Goal: Task Accomplishment & Management: Use online tool/utility

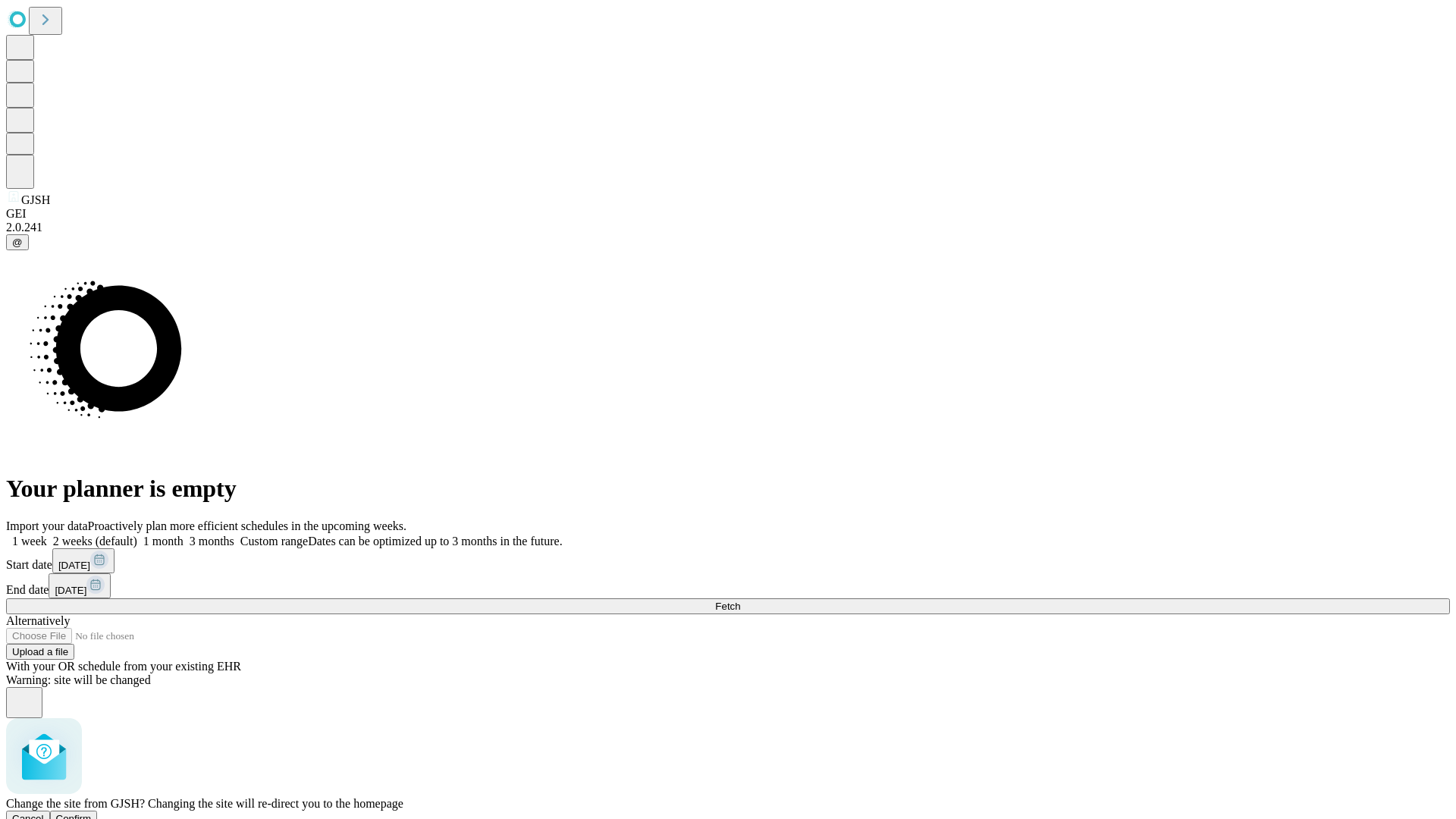
click at [92, 813] on span "Confirm" at bounding box center [73, 818] width 36 height 11
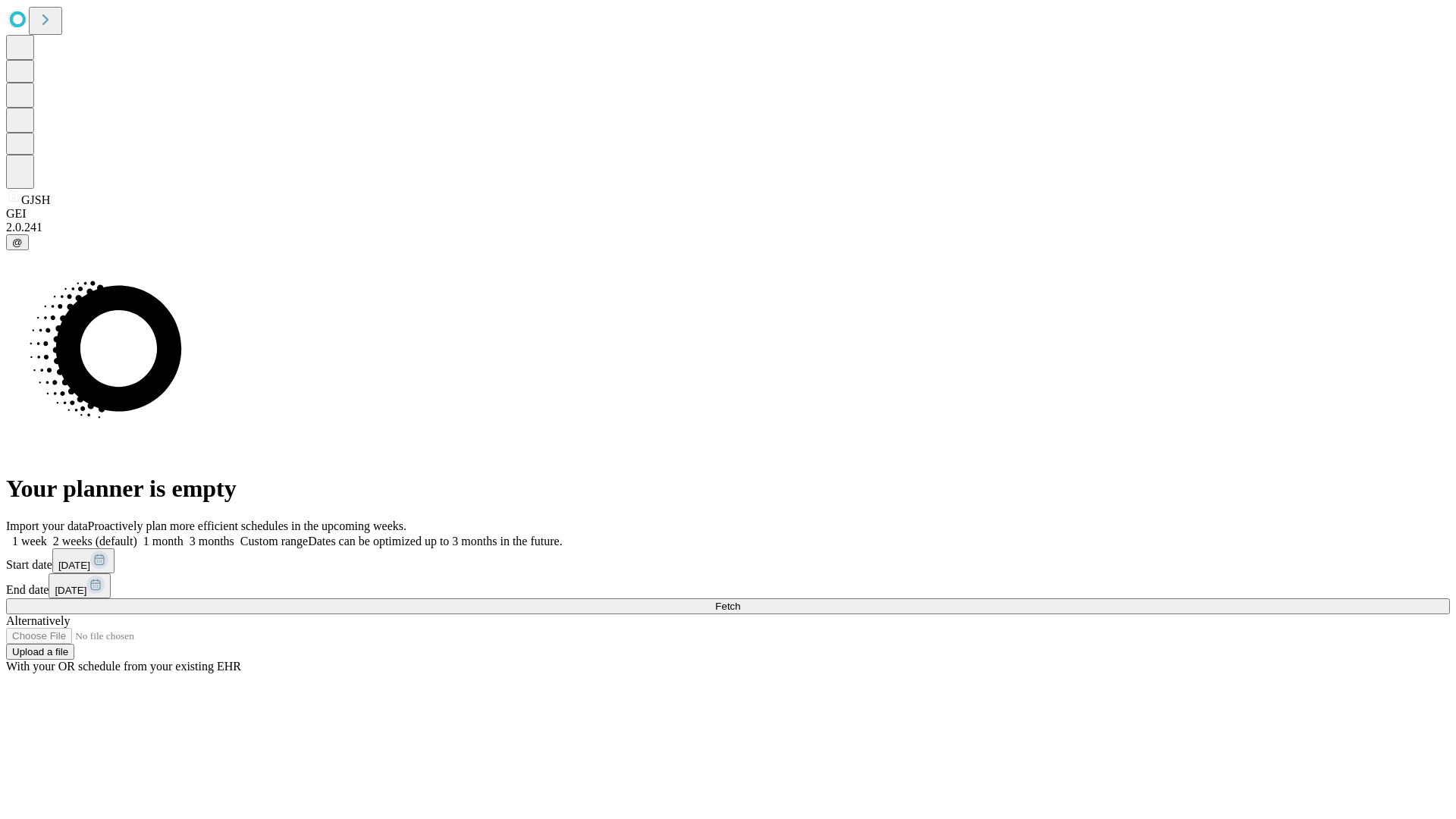
click at [47, 534] on label "1 week" at bounding box center [26, 541] width 41 height 13
click at [740, 600] on span "Fetch" at bounding box center [727, 606] width 25 height 11
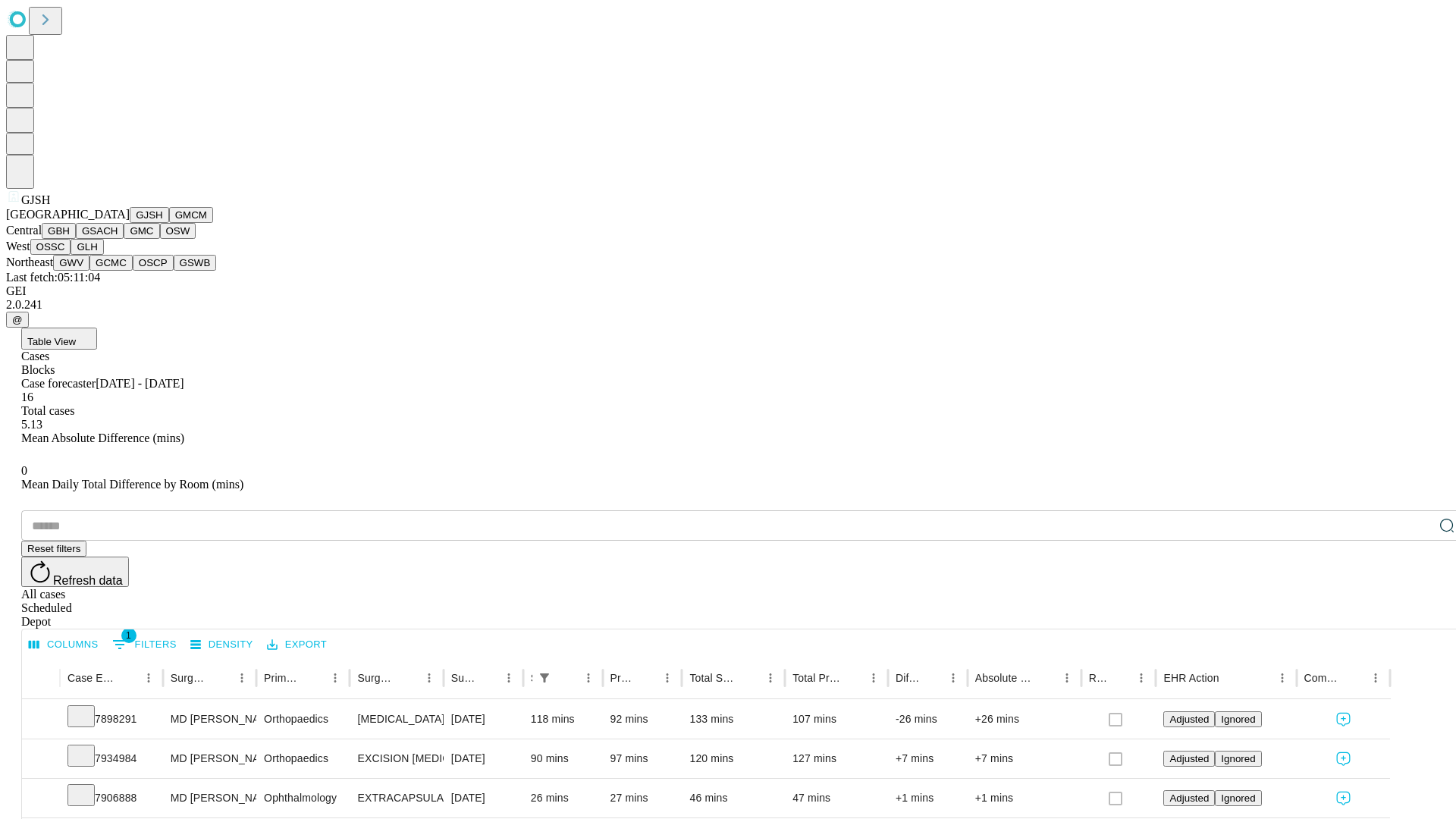
click at [169, 223] on button "GMCM" at bounding box center [191, 214] width 44 height 16
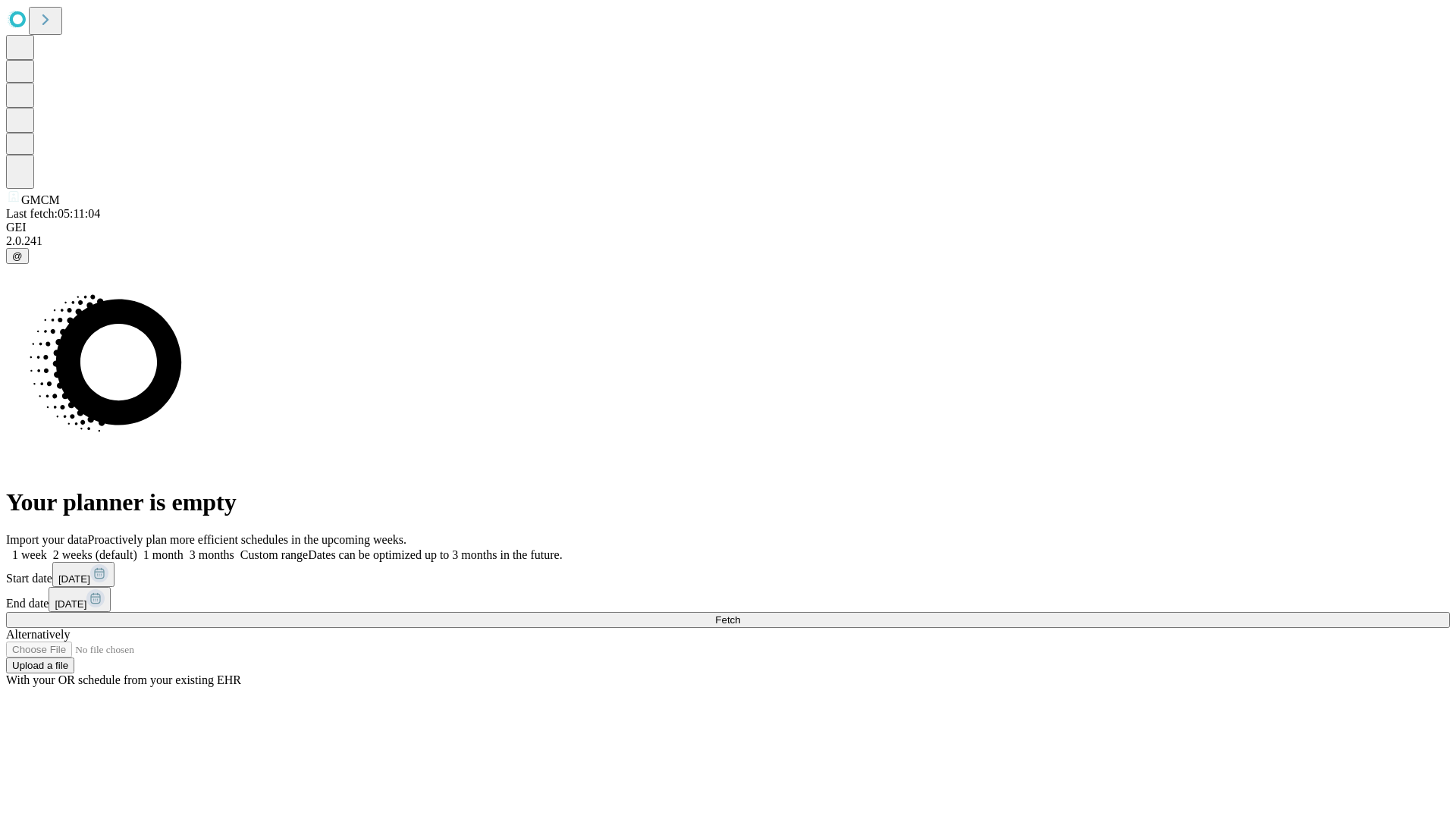
click at [47, 548] on label "1 week" at bounding box center [26, 555] width 41 height 13
click at [740, 614] on span "Fetch" at bounding box center [727, 619] width 25 height 11
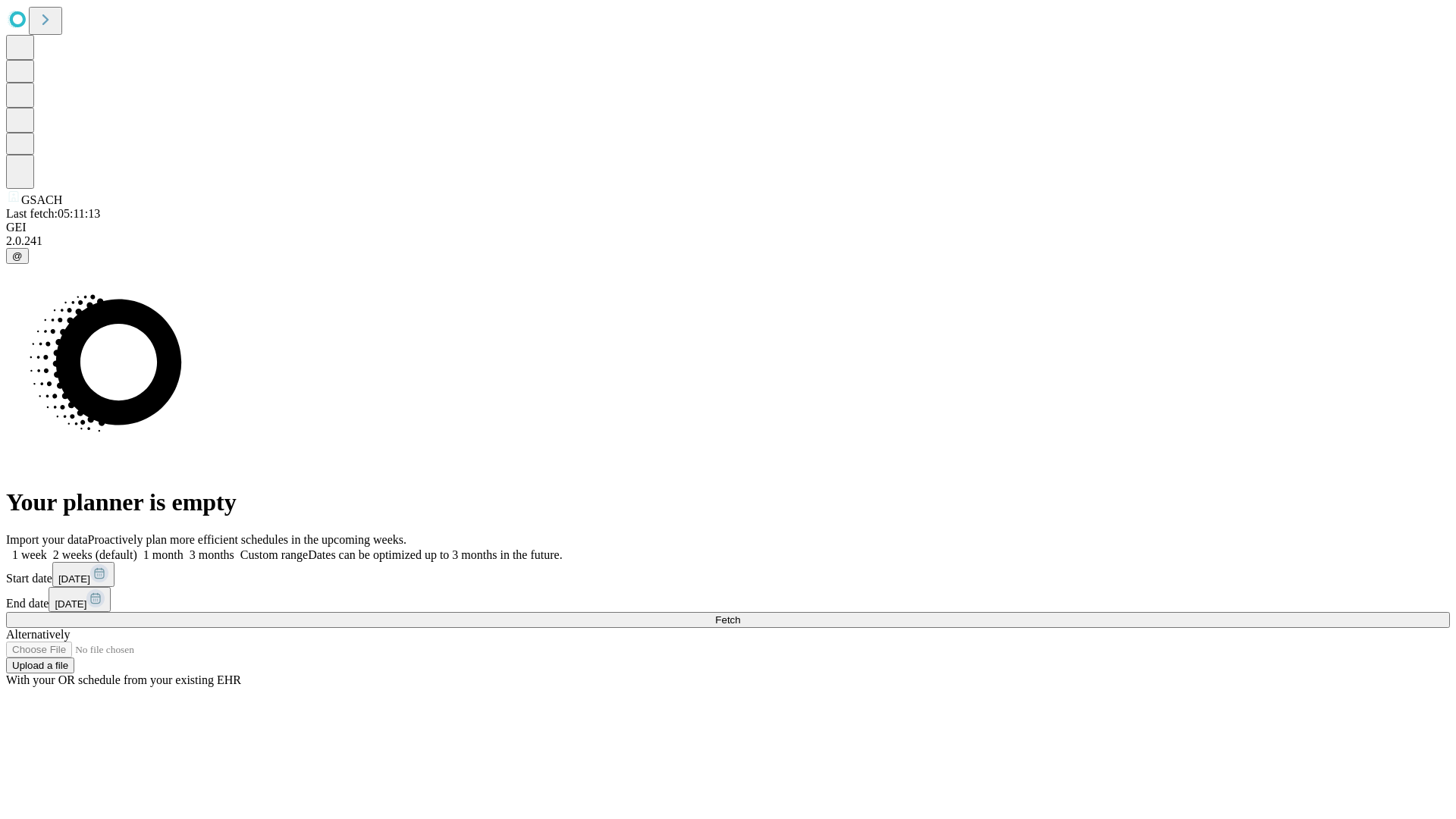
click at [47, 548] on label "1 week" at bounding box center [26, 555] width 41 height 13
click at [740, 614] on span "Fetch" at bounding box center [727, 619] width 25 height 11
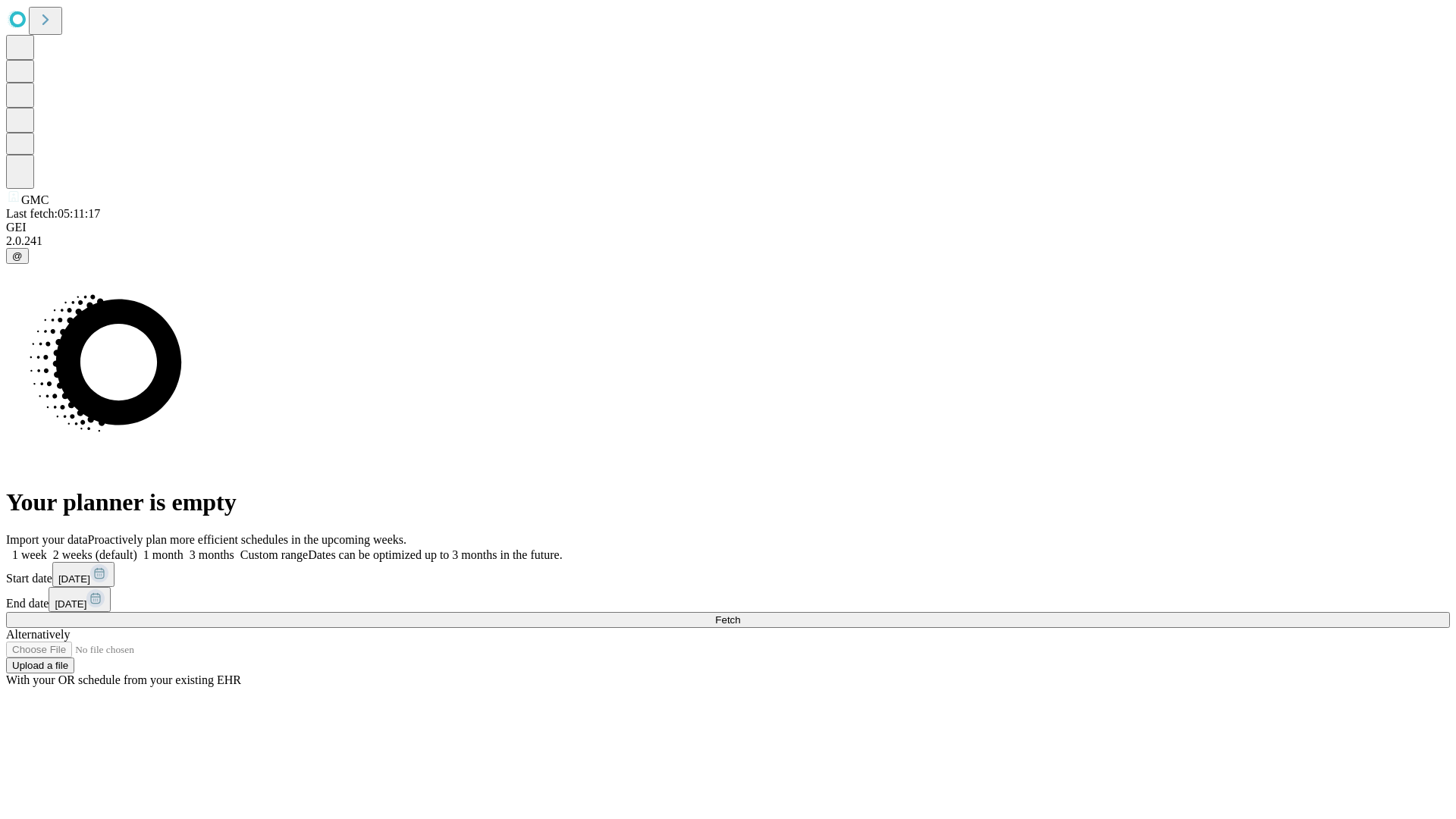
click at [47, 548] on label "1 week" at bounding box center [26, 555] width 41 height 13
click at [740, 614] on span "Fetch" at bounding box center [727, 619] width 25 height 11
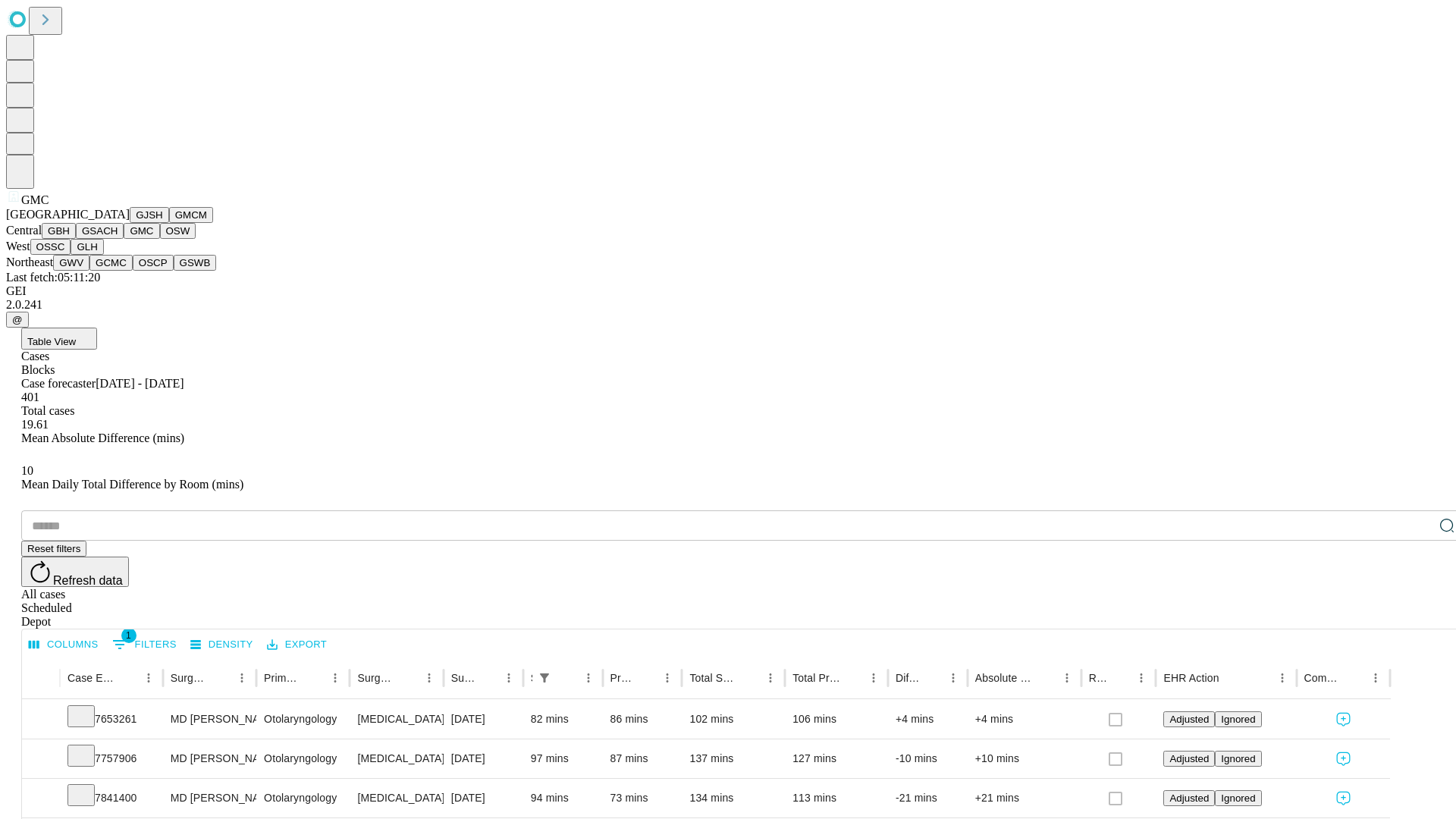
click at [160, 239] on button "OSW" at bounding box center [178, 230] width 36 height 16
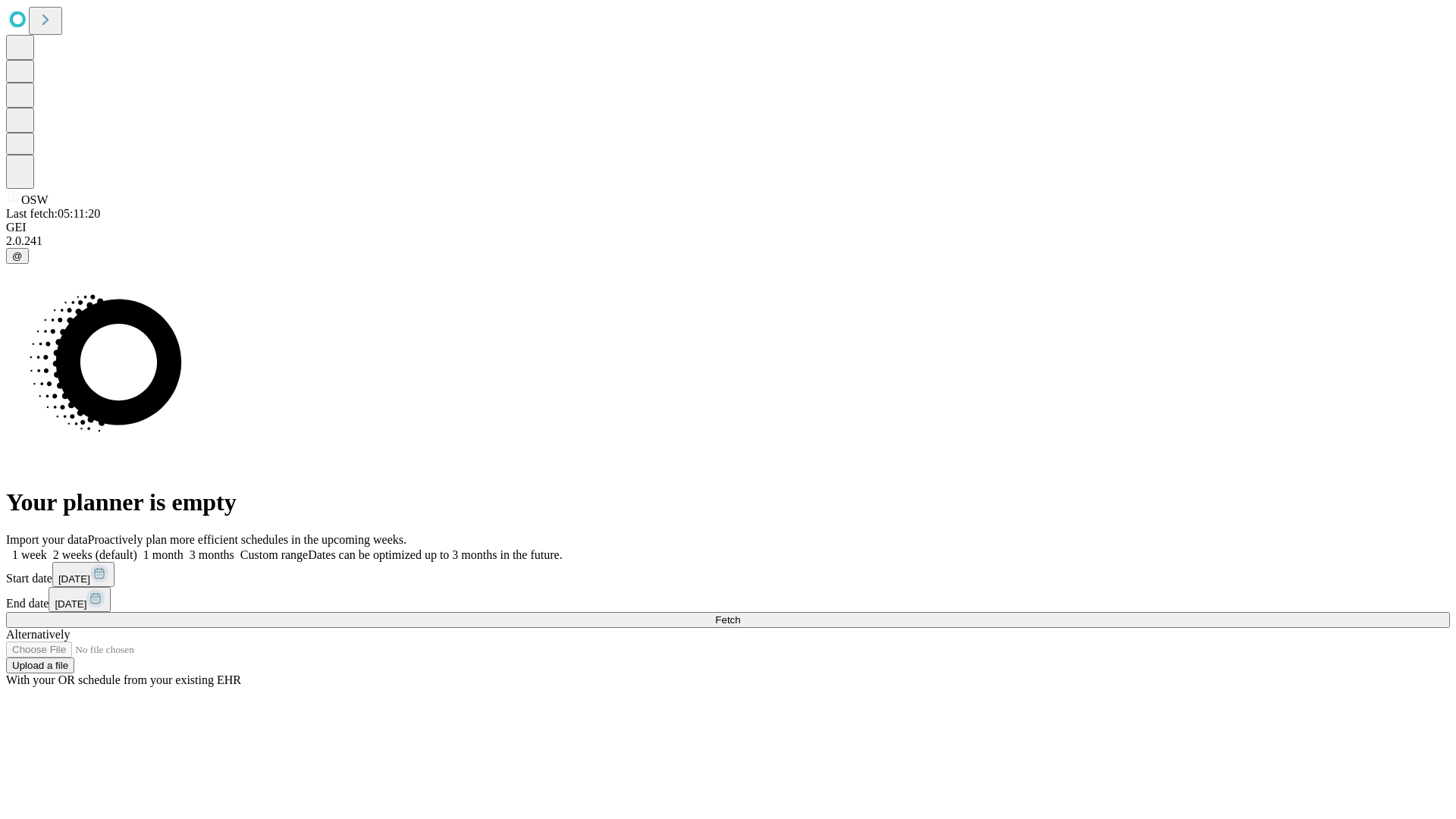
click at [47, 548] on label "1 week" at bounding box center [26, 555] width 41 height 13
click at [740, 614] on span "Fetch" at bounding box center [727, 619] width 25 height 11
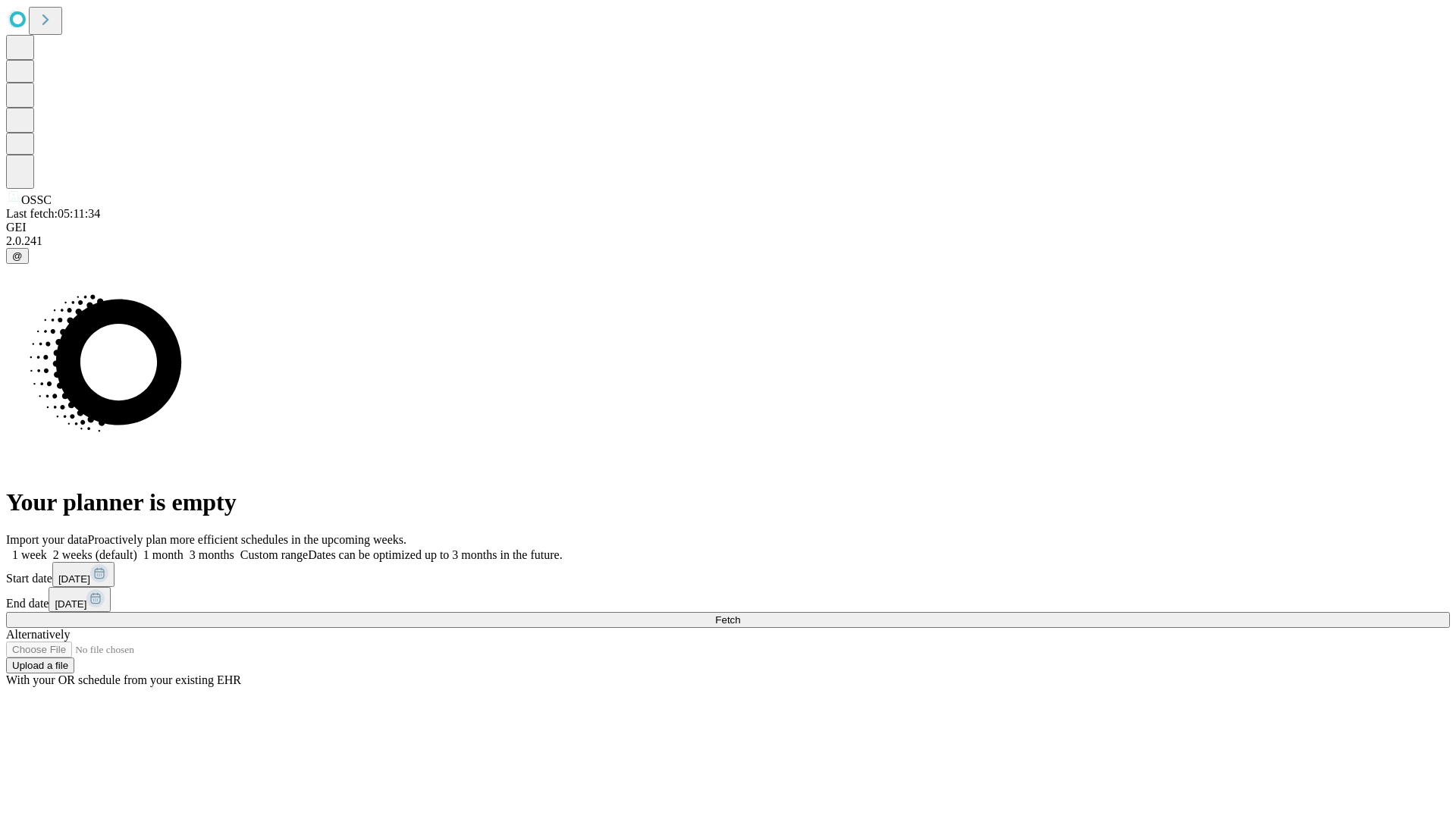
click at [47, 548] on label "1 week" at bounding box center [26, 555] width 41 height 13
click at [740, 614] on span "Fetch" at bounding box center [727, 619] width 25 height 11
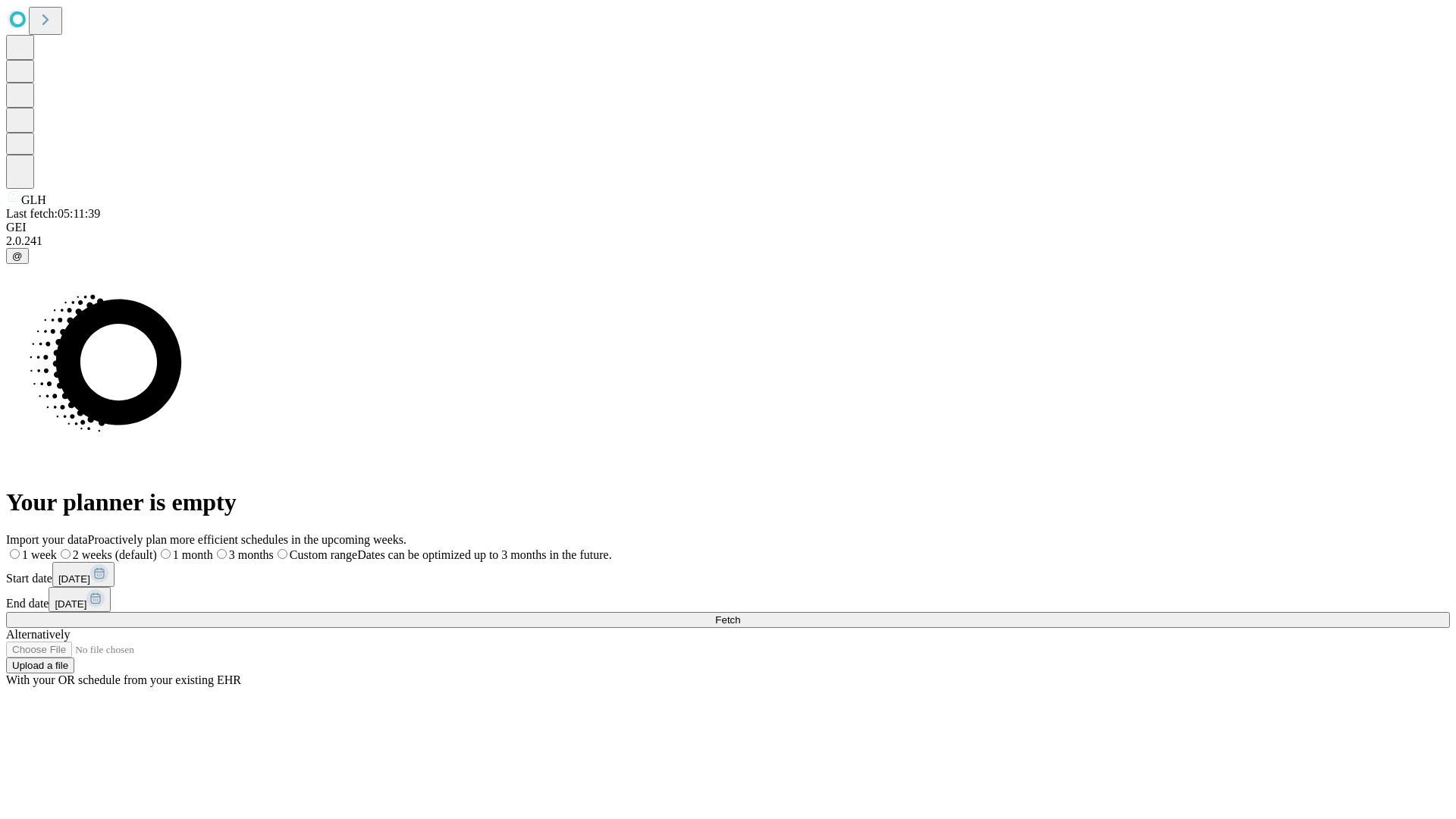
click at [57, 548] on label "1 week" at bounding box center [32, 555] width 51 height 13
click at [740, 614] on span "Fetch" at bounding box center [727, 619] width 25 height 11
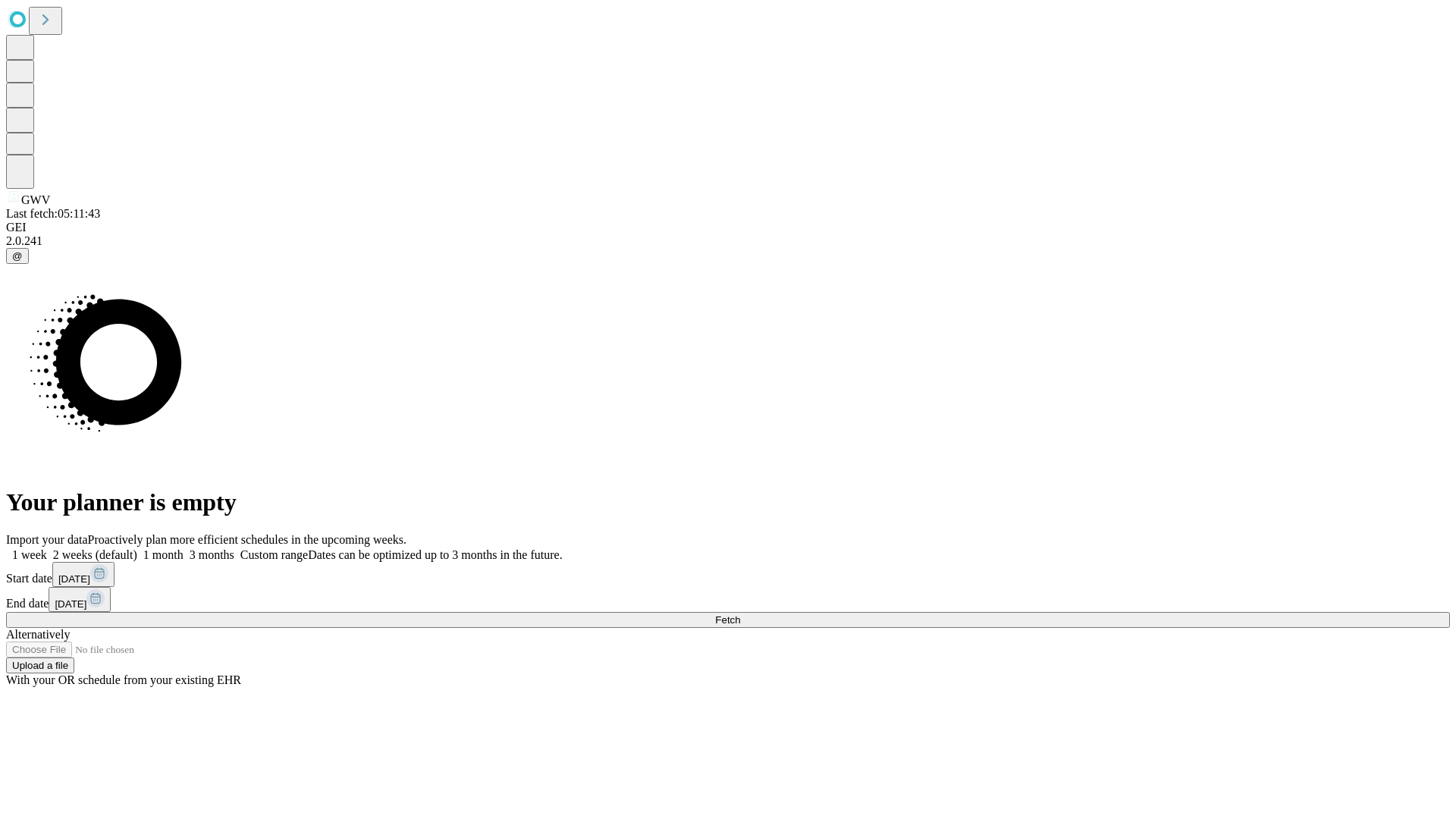
click at [47, 548] on label "1 week" at bounding box center [26, 555] width 41 height 13
click at [740, 614] on span "Fetch" at bounding box center [727, 619] width 25 height 11
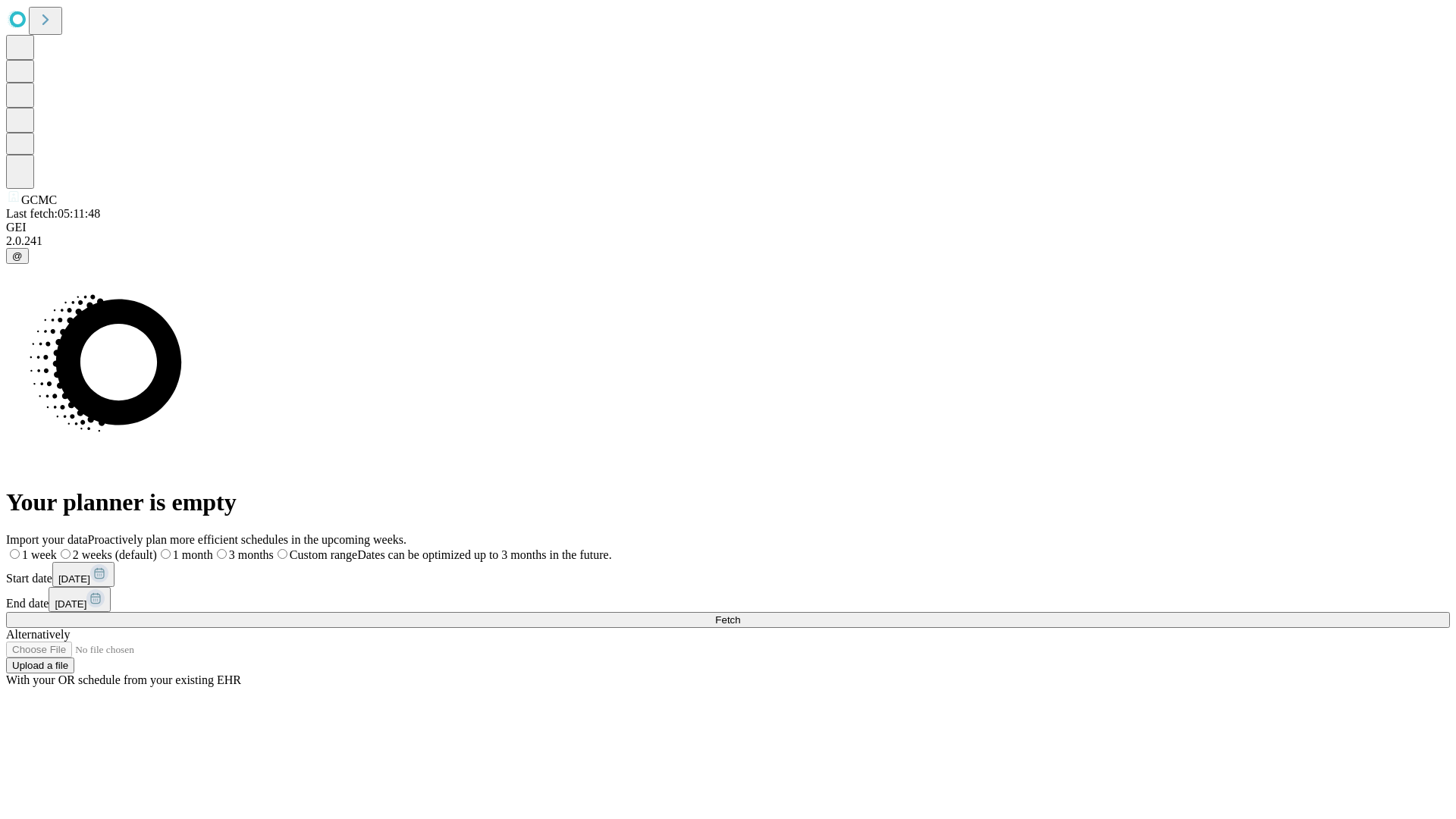
click at [57, 548] on label "1 week" at bounding box center [32, 555] width 51 height 13
click at [740, 614] on span "Fetch" at bounding box center [727, 619] width 25 height 11
click at [47, 548] on label "1 week" at bounding box center [26, 555] width 41 height 13
click at [740, 614] on span "Fetch" at bounding box center [727, 619] width 25 height 11
